Goal: Communication & Community: Connect with others

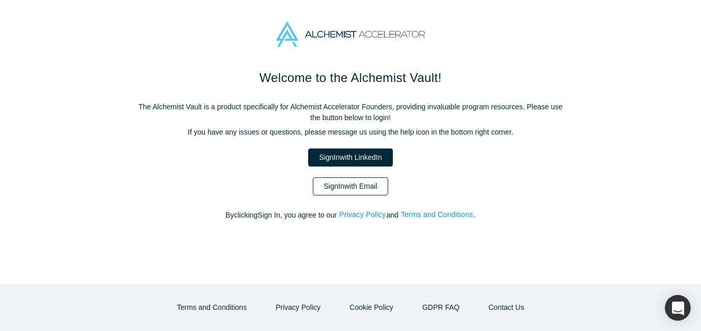
click at [376, 187] on link "Sign In with Email" at bounding box center [350, 186] width 75 height 18
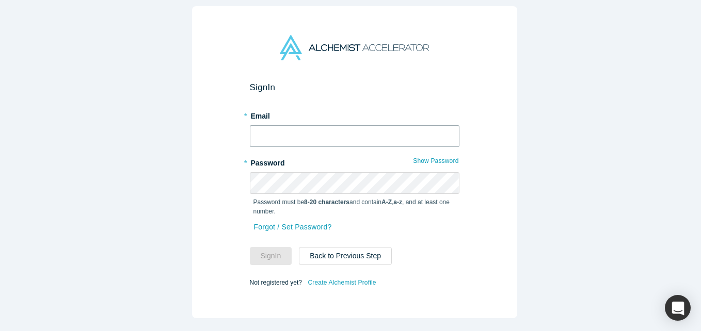
click at [297, 139] on input "text" at bounding box center [354, 136] width 209 height 22
type input "[EMAIL_ADDRESS][DOMAIN_NAME]"
click at [250, 247] on button "Sign In" at bounding box center [271, 256] width 42 height 18
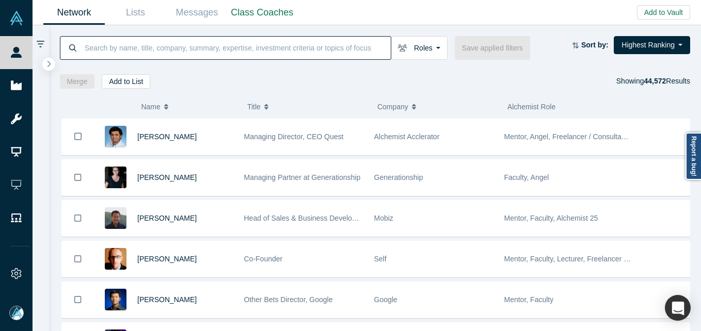
click at [129, 50] on input at bounding box center [237, 48] width 307 height 24
paste input "[PERSON_NAME]"
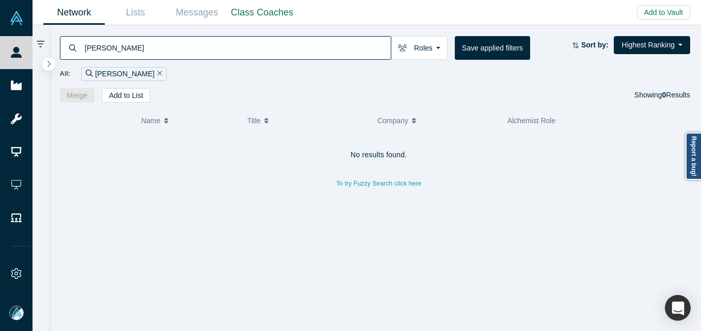
click at [170, 52] on input "[PERSON_NAME]" at bounding box center [237, 48] width 307 height 24
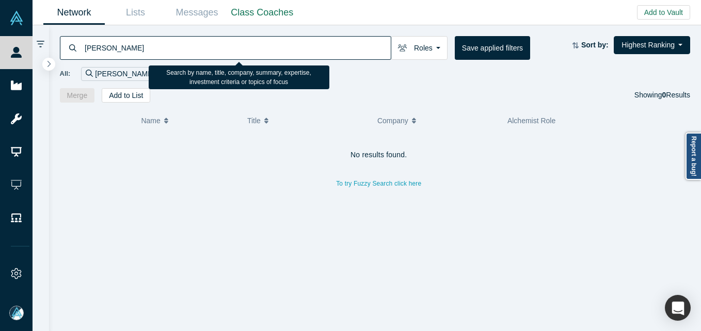
click at [159, 56] on input "[PERSON_NAME]" at bounding box center [237, 48] width 307 height 24
drag, startPoint x: 157, startPoint y: 53, endPoint x: 151, endPoint y: 42, distance: 12.5
click at [157, 53] on input "[PERSON_NAME]" at bounding box center [237, 48] width 307 height 24
click at [267, 39] on input "[PERSON_NAME]" at bounding box center [237, 48] width 307 height 24
click at [170, 53] on input "[PERSON_NAME]" at bounding box center [237, 48] width 307 height 24
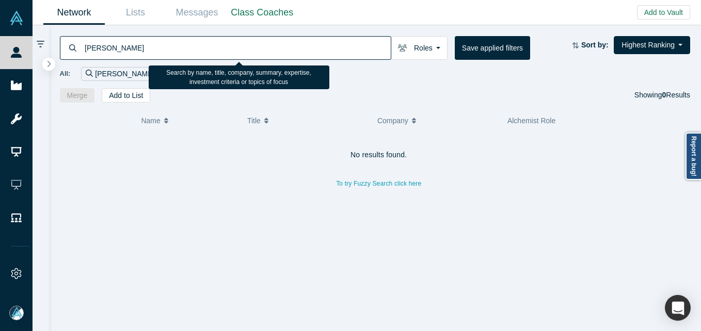
click at [170, 53] on input "[PERSON_NAME]" at bounding box center [237, 48] width 307 height 24
paste input "[PERSON_NAME]"
click at [84, 50] on input "[PERSON_NAME]" at bounding box center [237, 48] width 307 height 24
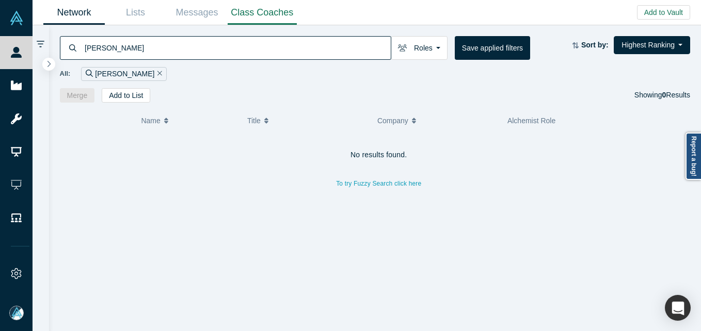
type input "[PERSON_NAME]"
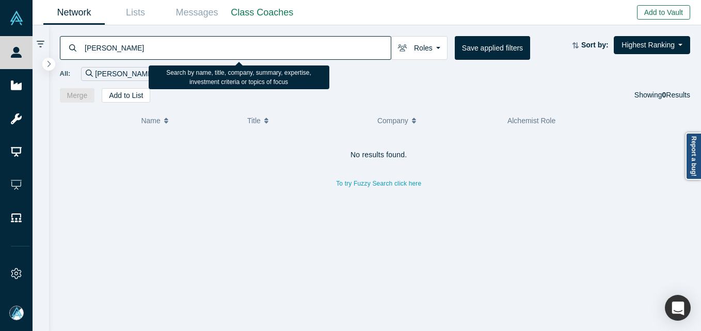
click at [659, 13] on button "Add to Vault" at bounding box center [663, 12] width 53 height 14
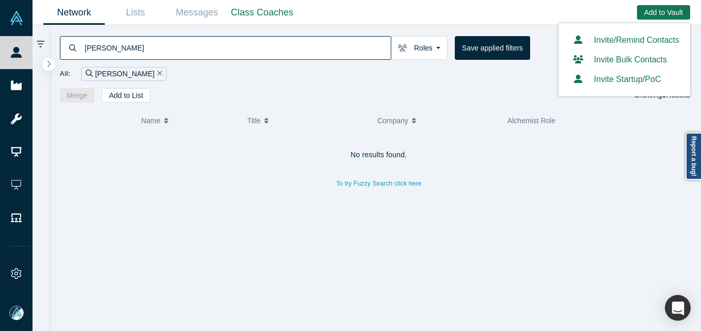
click at [656, 41] on link "Invite/Remind Contacts" at bounding box center [624, 40] width 110 height 9
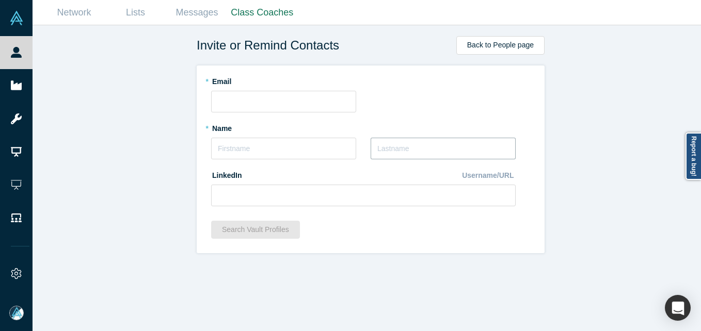
click at [392, 142] on input "text" at bounding box center [442, 149] width 145 height 22
paste input "[PERSON_NAME]"
type input "[PERSON_NAME]"
drag, startPoint x: 231, startPoint y: 150, endPoint x: 235, endPoint y: 139, distance: 11.6
click at [231, 150] on input "text" at bounding box center [283, 149] width 145 height 22
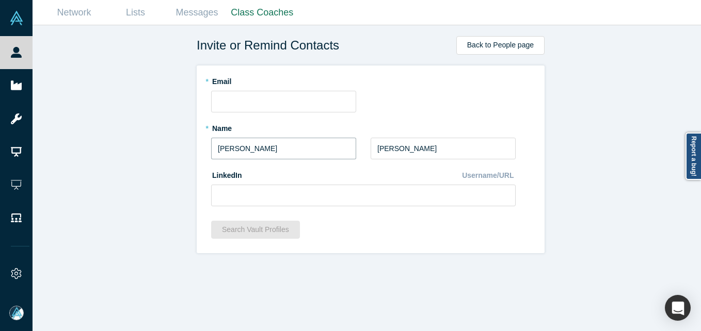
type input "[PERSON_NAME]"
click at [161, 112] on div "Invite or Remind Contacts Back to People page * Email * Name [PERSON_NAME] * La…" at bounding box center [370, 182] width 676 height 314
click at [230, 105] on input "text" at bounding box center [283, 102] width 145 height 22
paste input "[PERSON_NAME][EMAIL_ADDRESS][DOMAIN_NAME]"
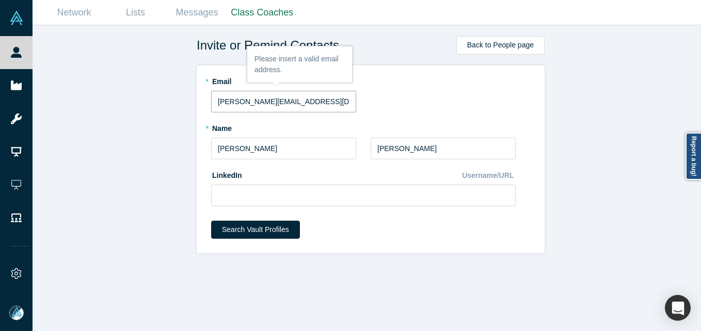
type input "[PERSON_NAME][EMAIL_ADDRESS][DOMAIN_NAME]"
click at [105, 103] on div "Invite or Remind Contacts Back to People page * Email [PERSON_NAME][EMAIL_ADDRE…" at bounding box center [370, 182] width 676 height 314
click at [276, 192] on input at bounding box center [363, 196] width 304 height 22
paste input "[URL][DOMAIN_NAME]"
type input "[URL][DOMAIN_NAME]"
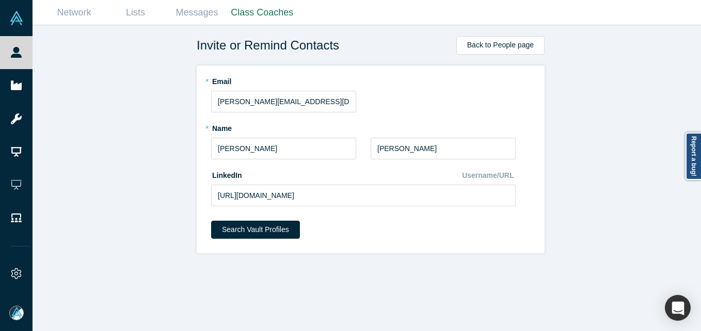
drag, startPoint x: 142, startPoint y: 180, endPoint x: 178, endPoint y: 192, distance: 38.3
click at [142, 180] on div "Invite or Remind Contacts Back to People page * Email [PERSON_NAME][EMAIL_ADDRE…" at bounding box center [370, 182] width 676 height 314
click at [221, 221] on button "Search Vault Profiles" at bounding box center [255, 230] width 89 height 18
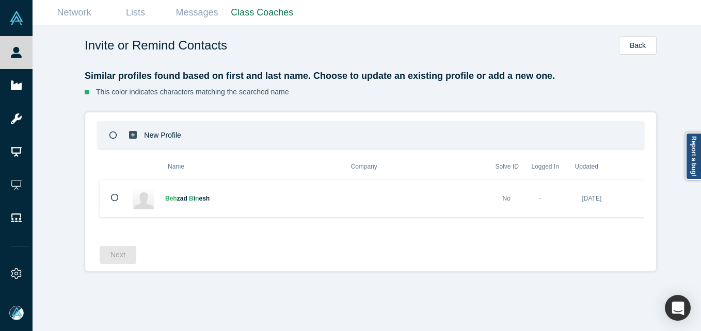
click at [144, 145] on p "New Profile" at bounding box center [162, 136] width 37 height 36
click at [110, 262] on button "Next" at bounding box center [118, 255] width 37 height 18
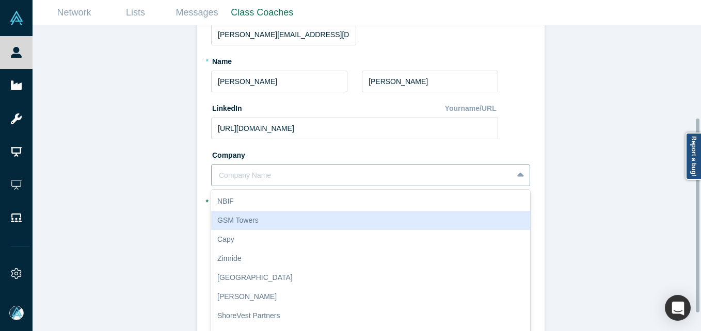
click at [259, 175] on div "10 results available. Use Up and Down to choose options, press Enter to select …" at bounding box center [370, 176] width 319 height 22
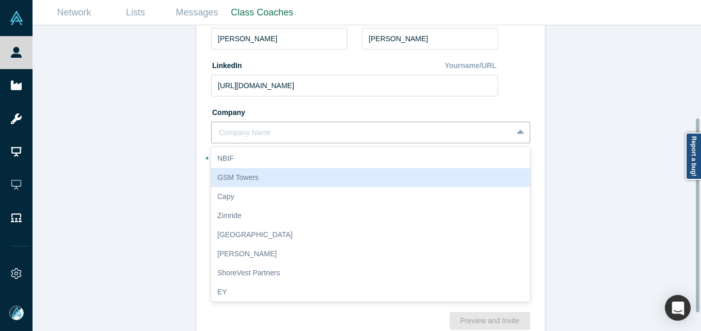
paste input "Arkstons Investments Ltd & Arkstons Capital Ltd"
type input "Arkstons Investments Ltd & Arkstons Capital Ltd"
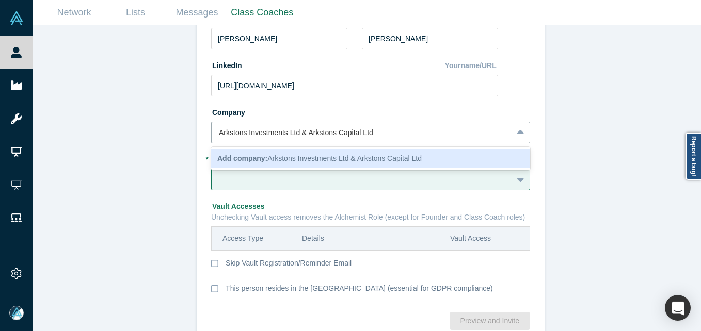
click at [303, 160] on span "Add company: Arkstons Investments Ltd & Arkstons Capital Ltd" at bounding box center [319, 158] width 204 height 8
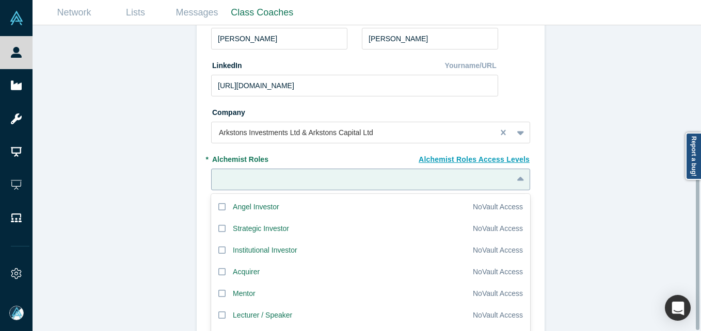
click at [294, 173] on div "20 results available. Use Up and Down to choose options, press Enter to select …" at bounding box center [370, 180] width 319 height 22
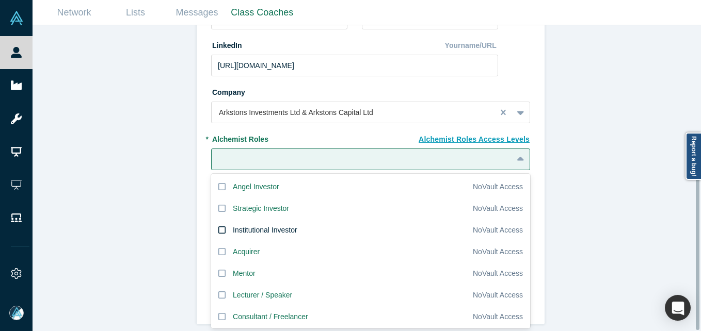
click at [241, 219] on label "Institutional Investor" at bounding box center [342, 230] width 262 height 22
click at [0, 0] on input "Institutional Investor" at bounding box center [0, 0] width 0 height 0
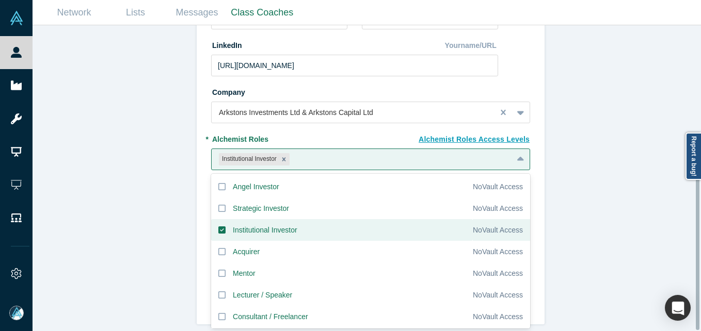
drag, startPoint x: 100, startPoint y: 214, endPoint x: 112, endPoint y: 199, distance: 19.1
click at [100, 213] on div "Invite or Remind Contacts Back New Profile: [PERSON_NAME] * Email [PERSON_NAME]…" at bounding box center [370, 182] width 676 height 314
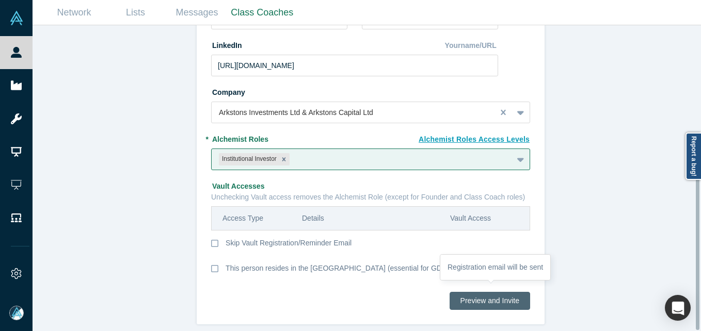
click at [491, 292] on button "Preview and Invite" at bounding box center [489, 301] width 80 height 18
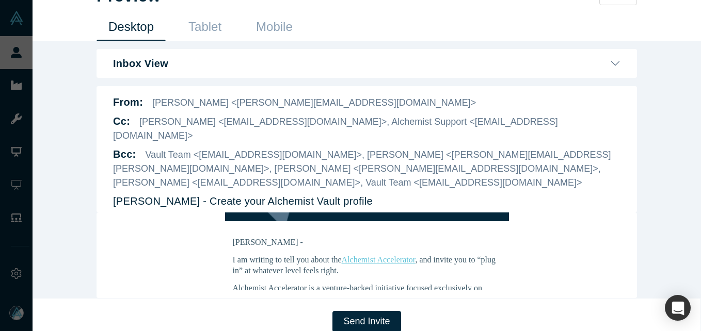
scroll to position [103, 0]
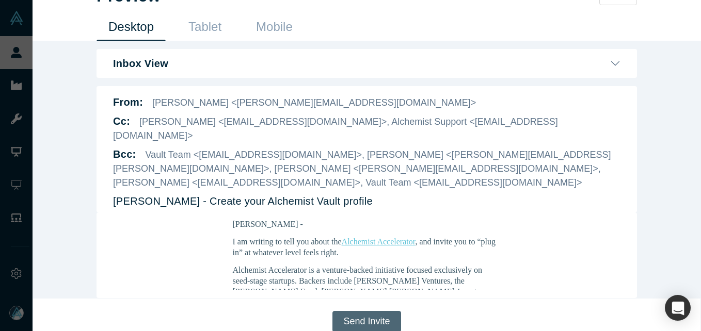
click at [363, 311] on button "Send Invite" at bounding box center [366, 321] width 68 height 21
